Goal: Manage account settings

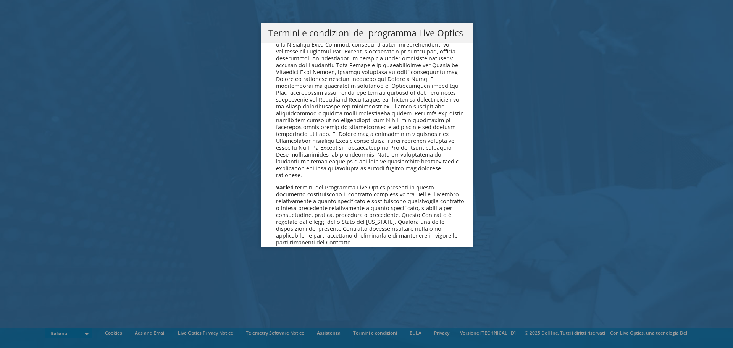
scroll to position [629, 0]
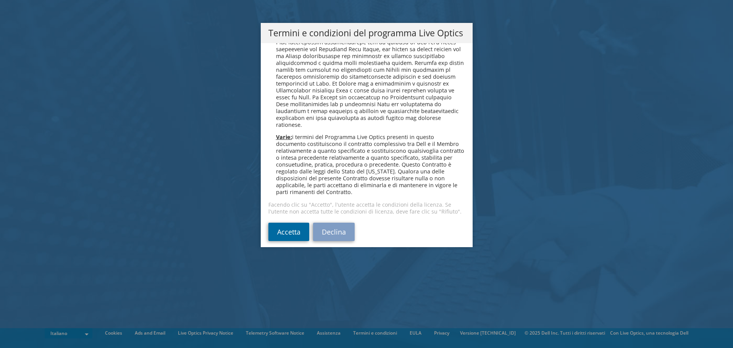
click at [286, 223] on link "Accetta" at bounding box center [289, 232] width 41 height 18
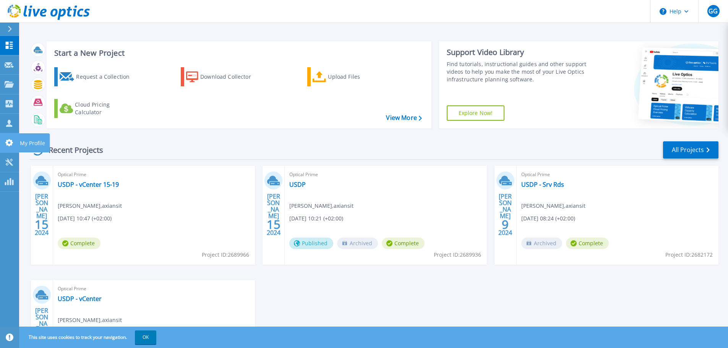
click at [38, 142] on p "My Profile" at bounding box center [32, 143] width 25 height 20
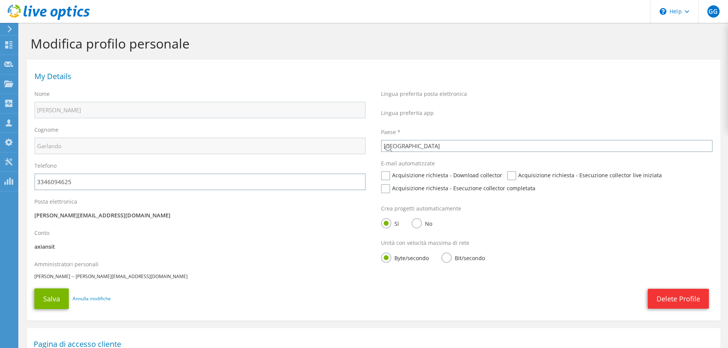
select select "106"
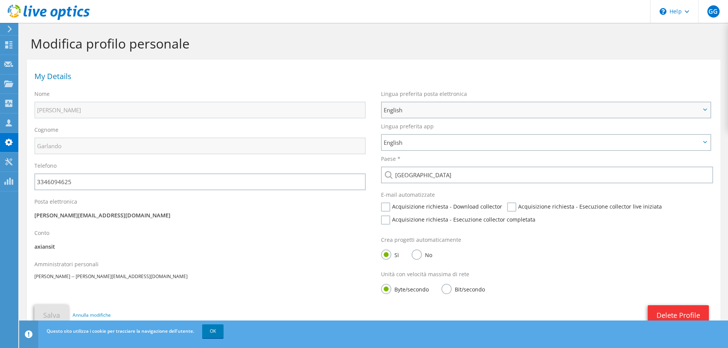
click at [705, 109] on icon at bounding box center [705, 109] width 4 height 2
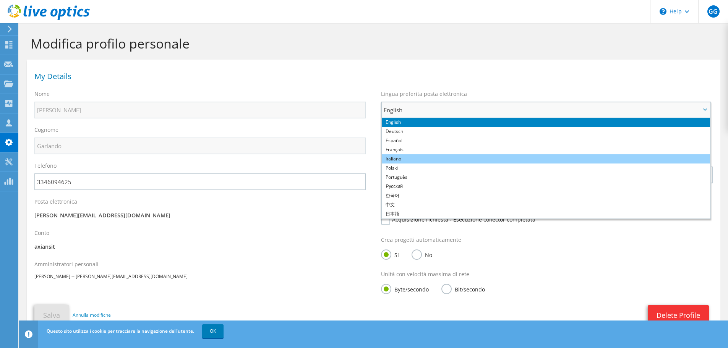
drag, startPoint x: 576, startPoint y: 157, endPoint x: 575, endPoint y: 160, distance: 3.9
click at [576, 157] on li "Italiano" at bounding box center [546, 158] width 328 height 9
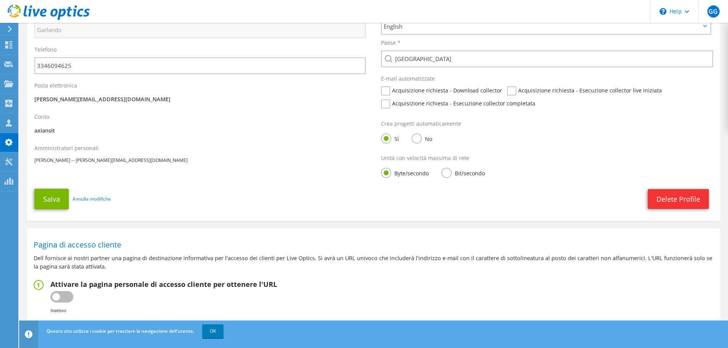
scroll to position [146, 0]
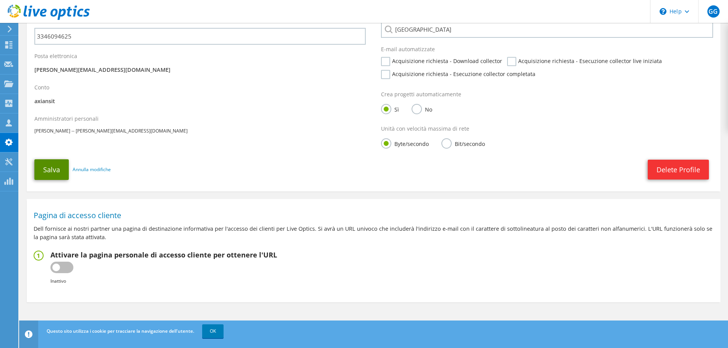
click at [51, 174] on button "Salva" at bounding box center [51, 169] width 34 height 21
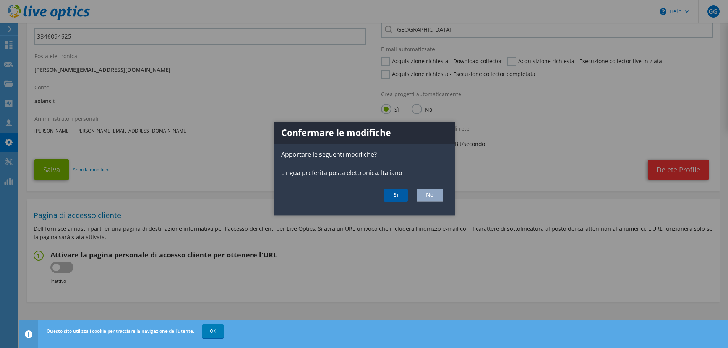
click at [397, 195] on button "Sì" at bounding box center [396, 195] width 24 height 13
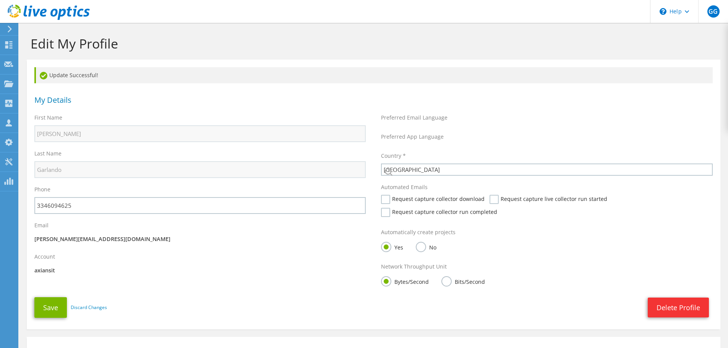
select select "106"
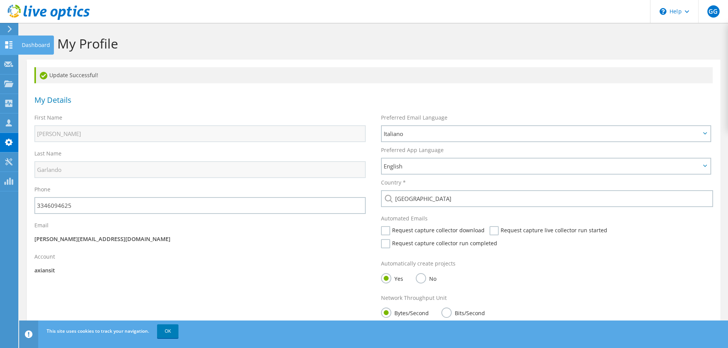
click at [40, 45] on div "Dashboard" at bounding box center [36, 45] width 36 height 19
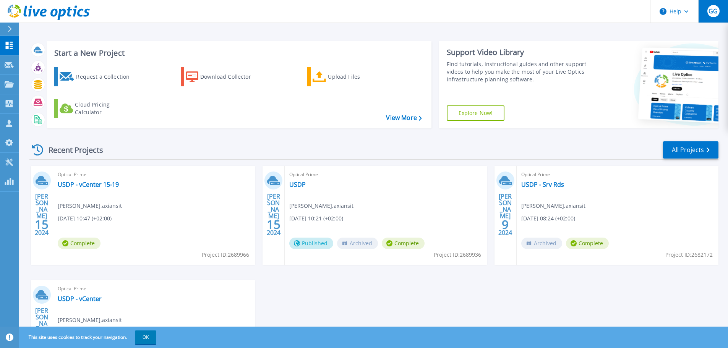
click at [713, 9] on span "GG" at bounding box center [712, 11] width 9 height 6
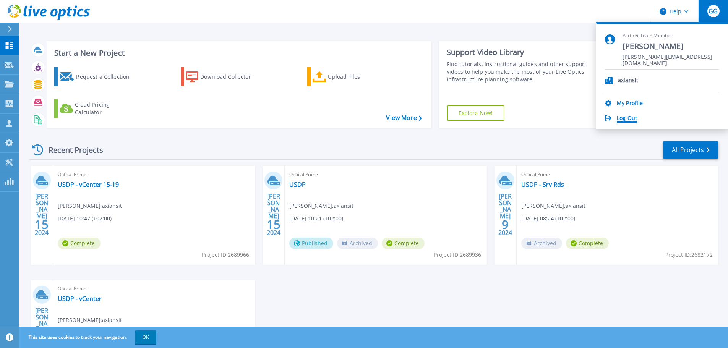
click at [623, 116] on link "Log Out" at bounding box center [626, 118] width 20 height 7
